Goal: Task Accomplishment & Management: Use online tool/utility

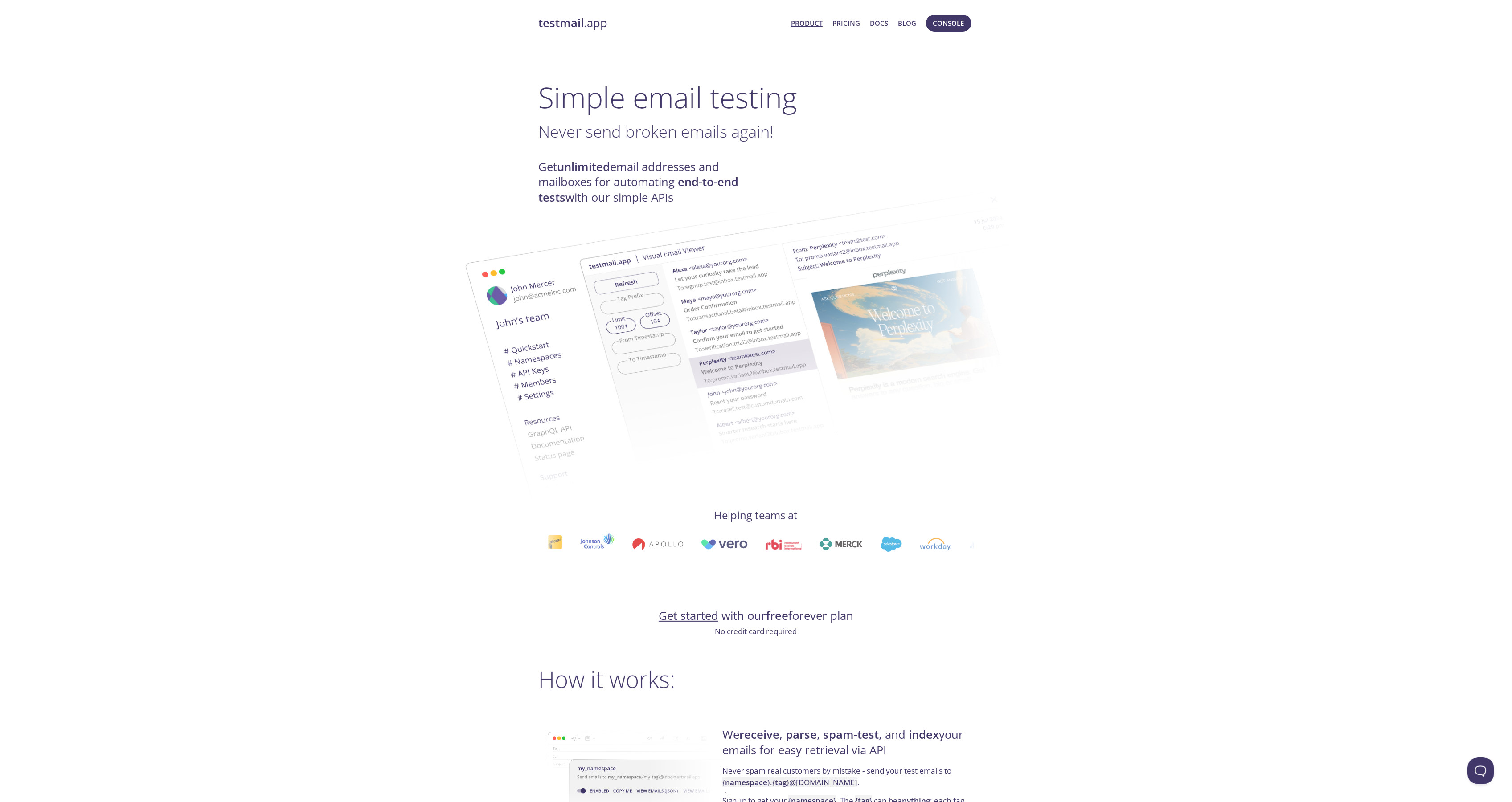
drag, startPoint x: 984, startPoint y: 38, endPoint x: 972, endPoint y: 28, distance: 15.6
click at [967, 29] on button "Console" at bounding box center [948, 23] width 45 height 17
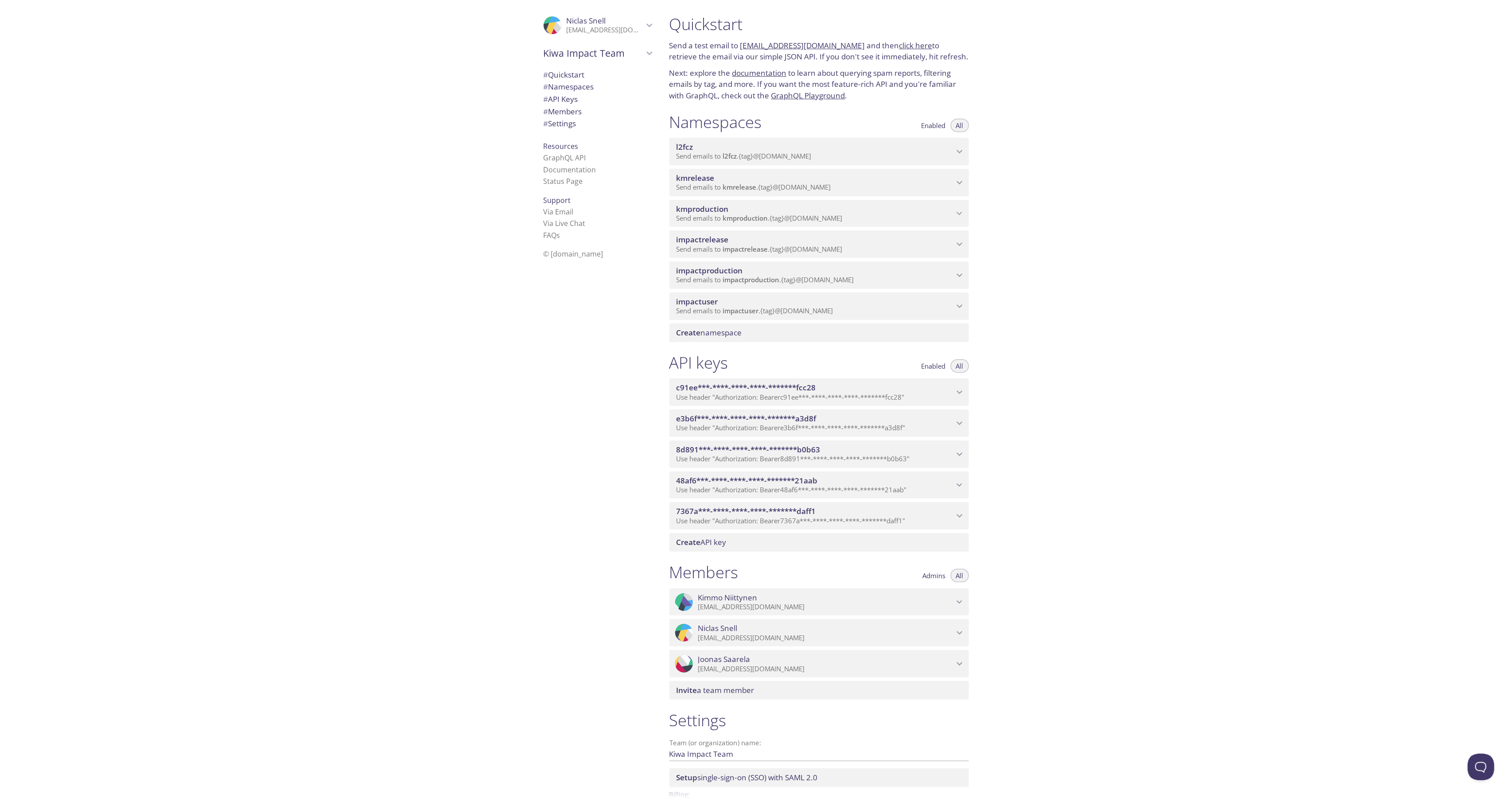
drag, startPoint x: 1119, startPoint y: 445, endPoint x: 1119, endPoint y: 479, distance: 34.0
click at [1119, 450] on div "Quickstart Send a test email to [EMAIL_ADDRESS][DOMAIN_NAME] and then click her…" at bounding box center [1087, 399] width 850 height 798
click at [396, 567] on div ".cls-1 { fill: #6d5ca8; } .cls-2 { fill: #3fc191; } .cls-3 { fill: #3b4752; } .…" at bounding box center [331, 399] width 662 height 798
drag, startPoint x: 483, startPoint y: 230, endPoint x: 434, endPoint y: 197, distance: 59.1
click at [481, 227] on div ".cls-1 { fill: #6d5ca8; } .cls-2 { fill: #3fc191; } .cls-3 { fill: #3b4752; } .…" at bounding box center [331, 399] width 662 height 798
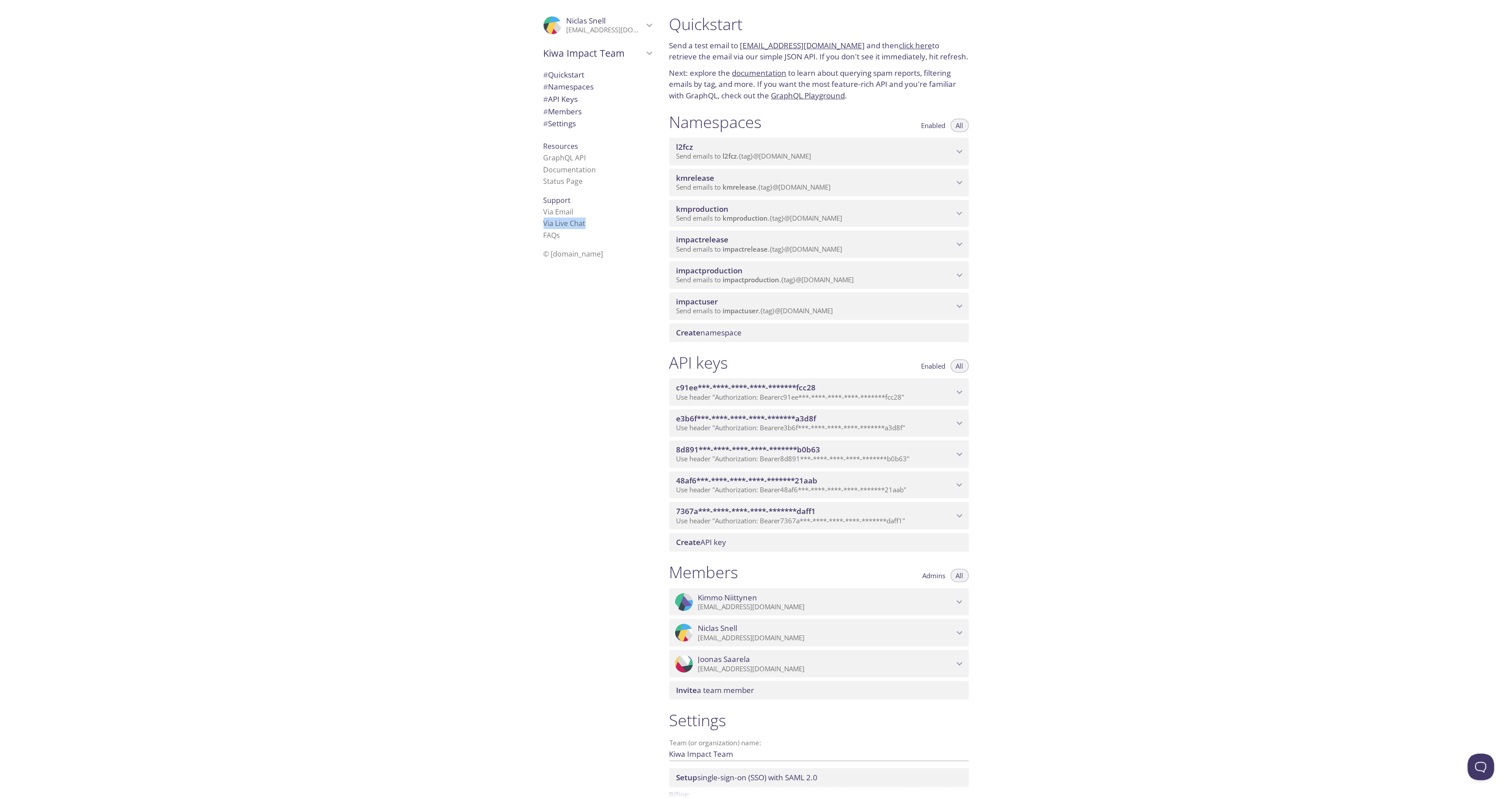
click at [765, 248] on span "impactrelease" at bounding box center [745, 249] width 45 height 9
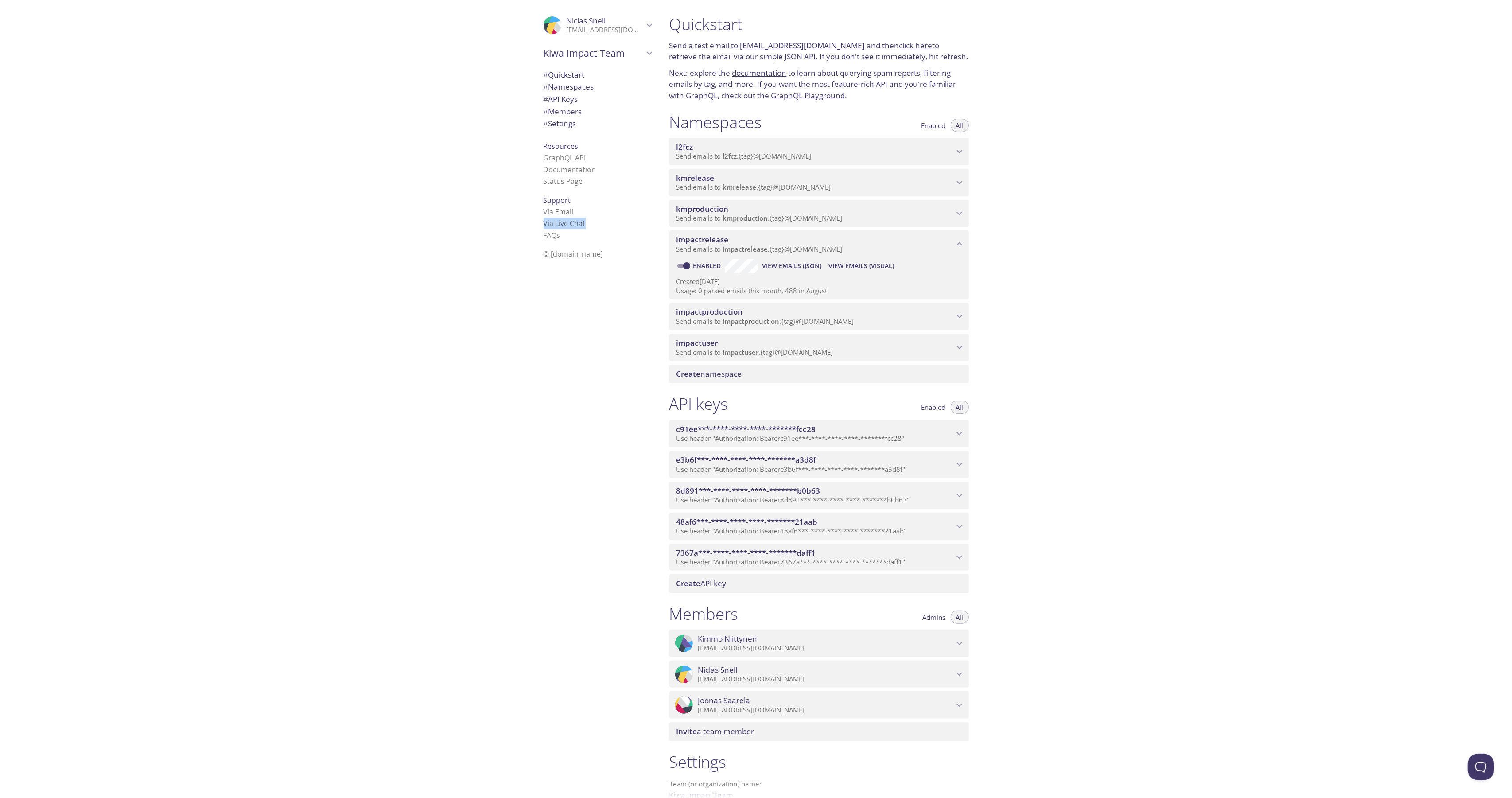
click at [873, 265] on span "View Emails (Visual)" at bounding box center [861, 266] width 66 height 11
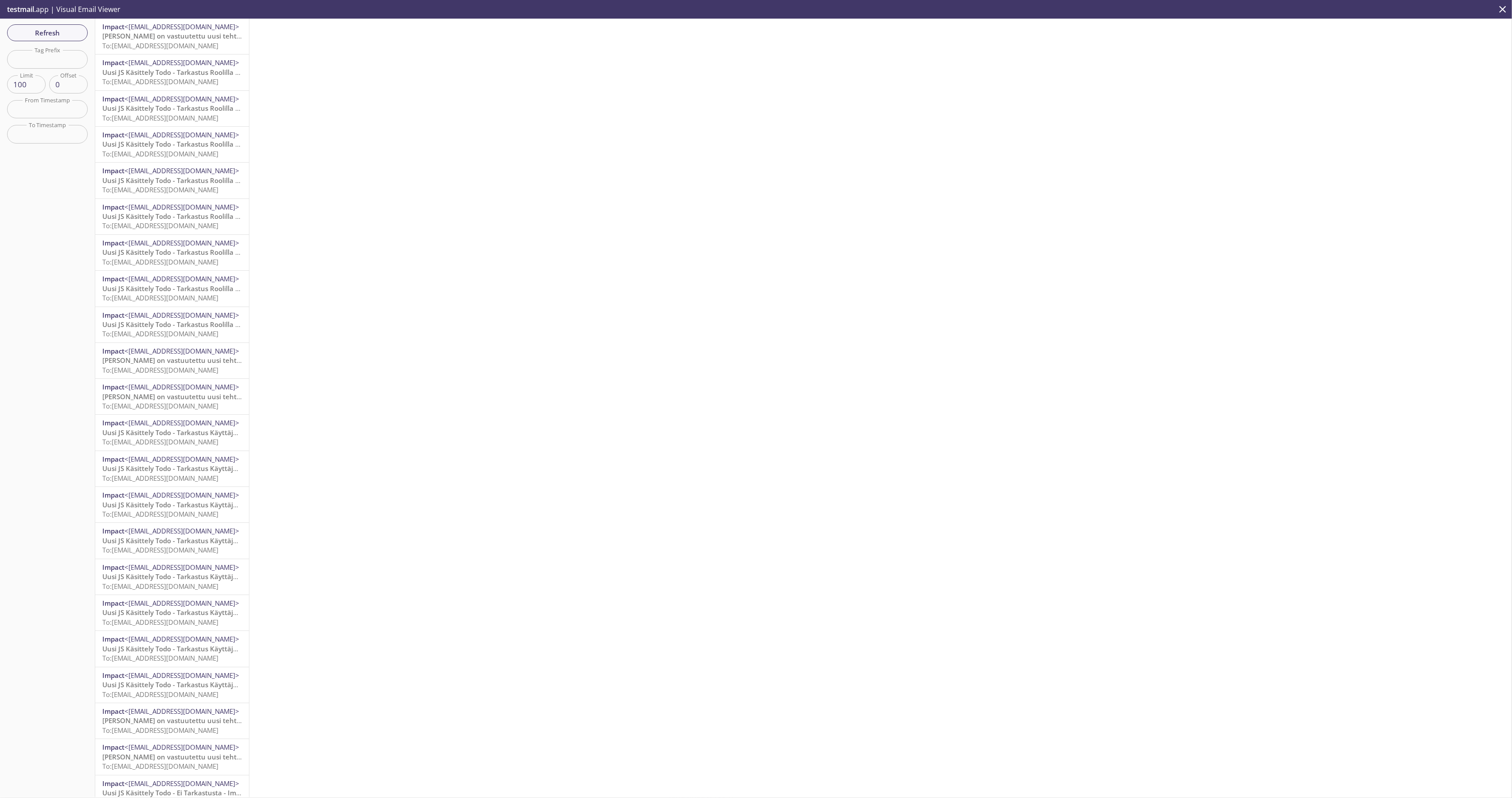
click at [586, 287] on div at bounding box center [880, 408] width 1263 height 779
click at [32, 30] on span "Refresh" at bounding box center [47, 33] width 66 height 12
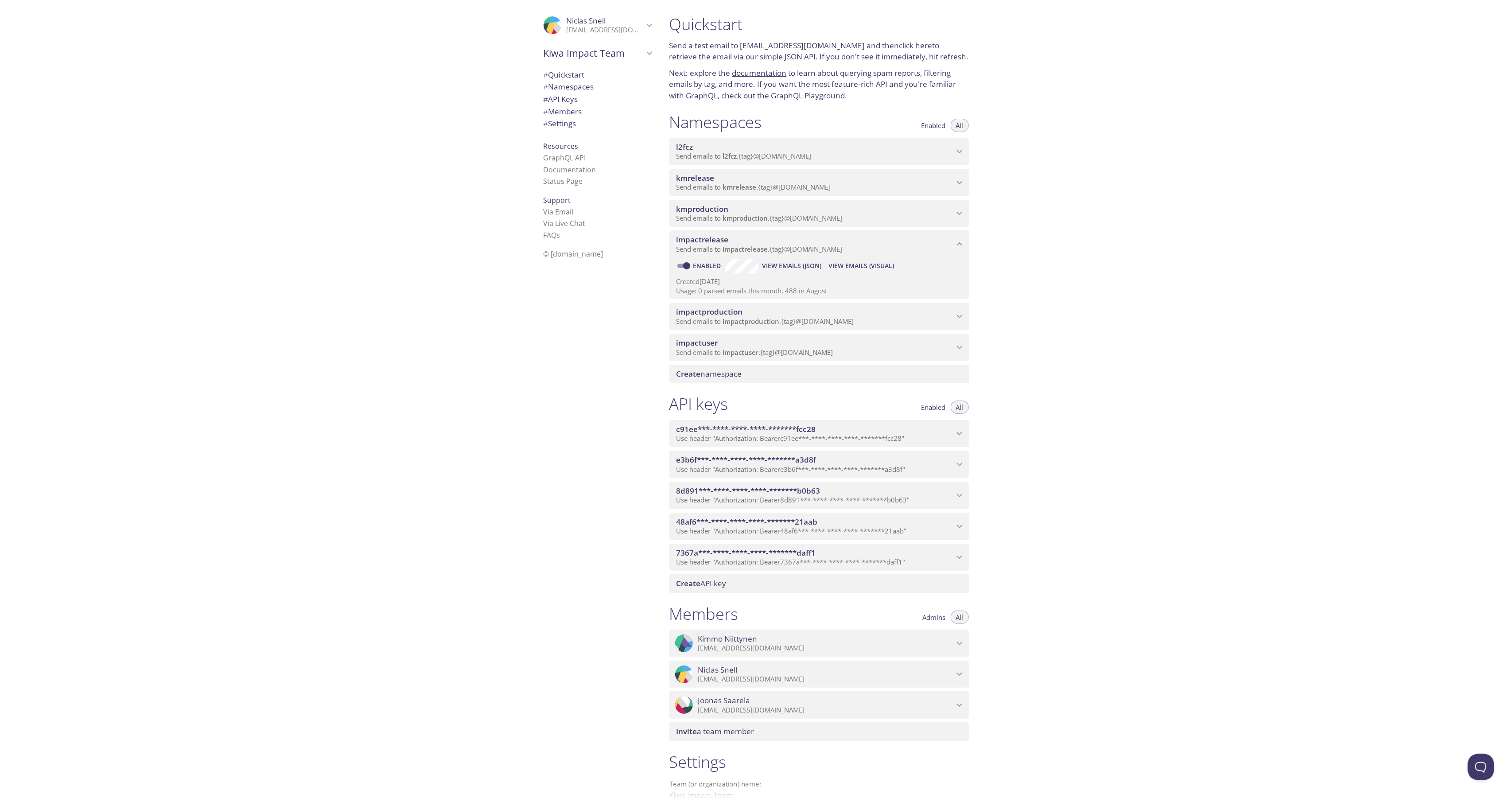
click at [860, 262] on span "View Emails (Visual)" at bounding box center [861, 266] width 66 height 11
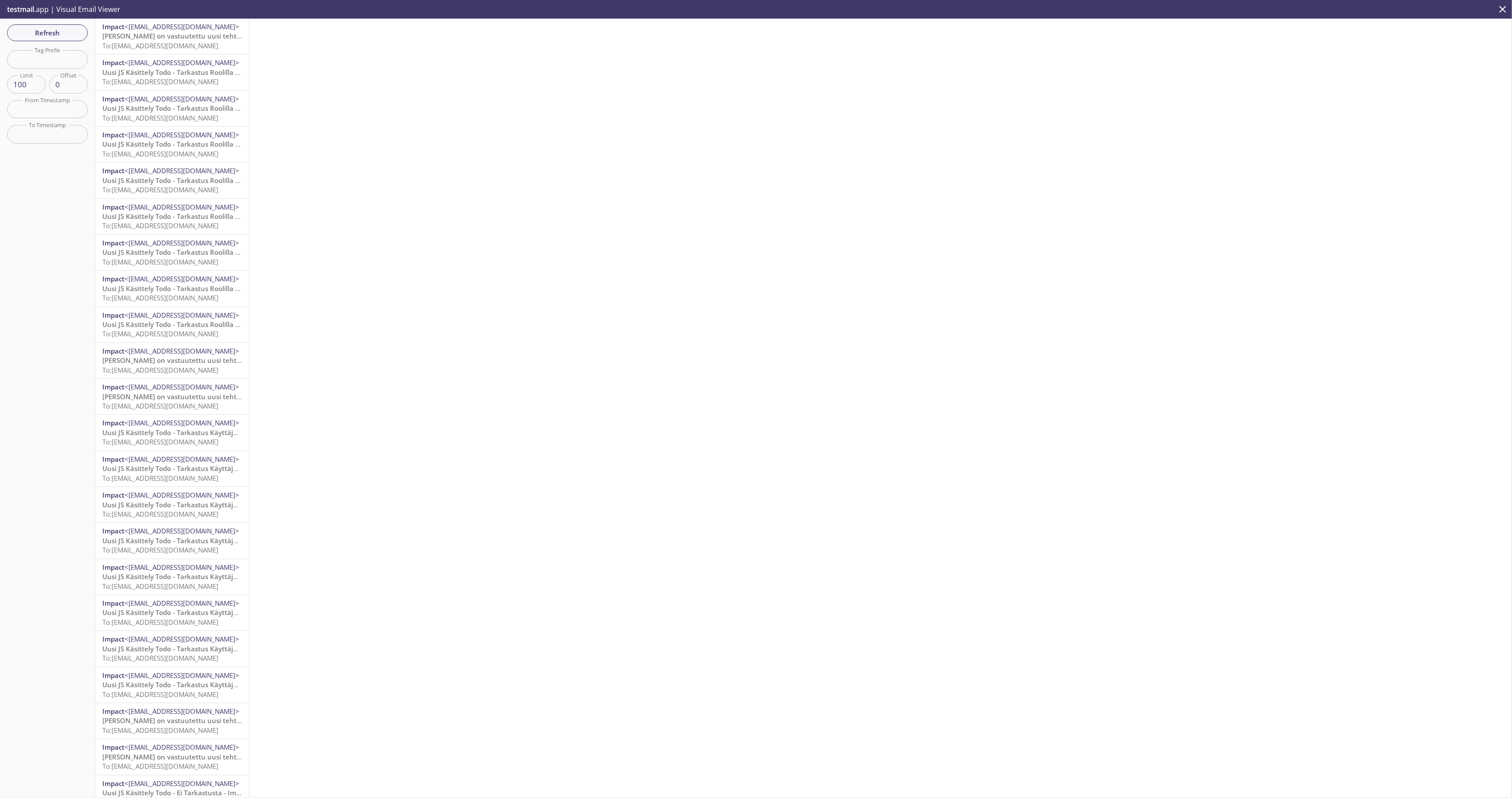
click at [185, 43] on span "To: [EMAIL_ADDRESS][DOMAIN_NAME]" at bounding box center [160, 45] width 116 height 9
